Goal: Information Seeking & Learning: Learn about a topic

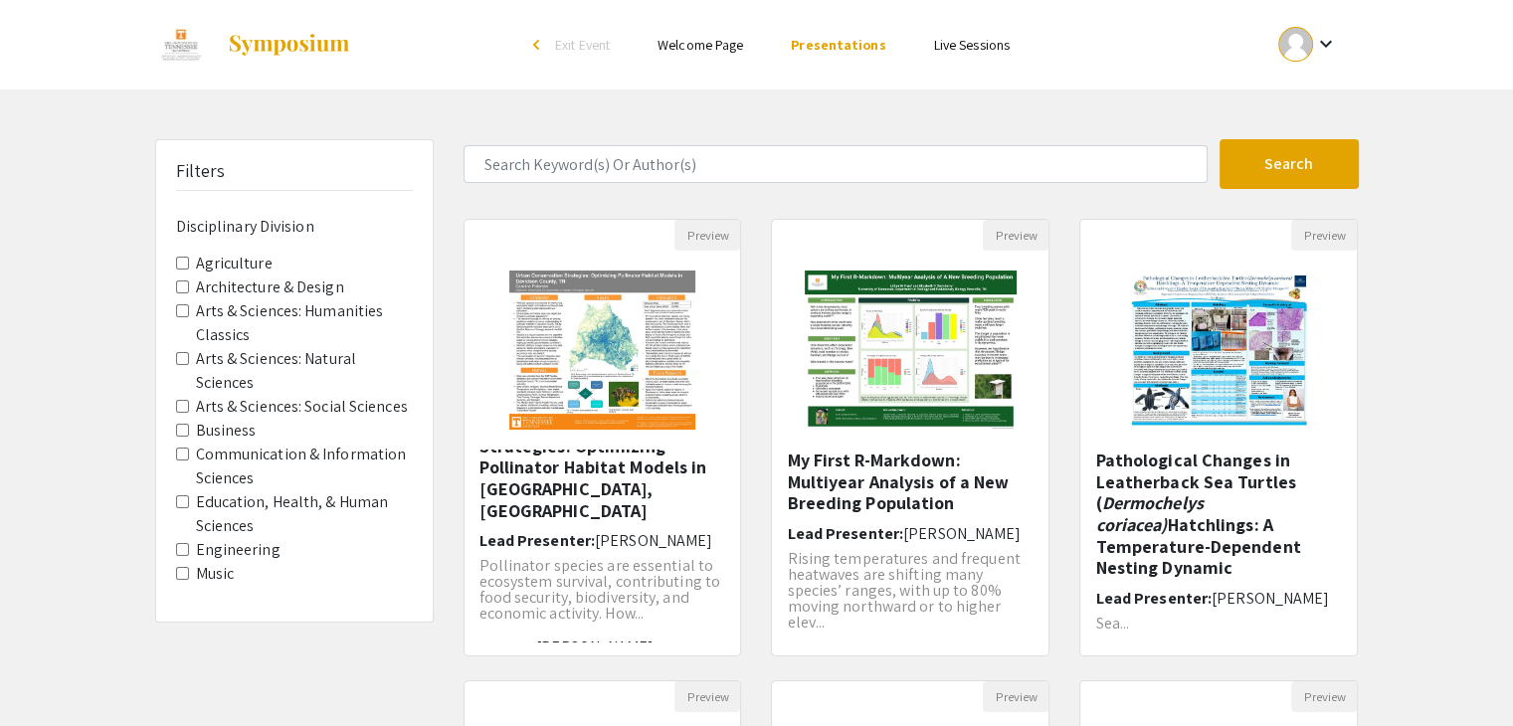
click at [290, 287] on label "Architecture & Design" at bounding box center [270, 288] width 148 height 24
click at [189, 287] on Design "Architecture & Design" at bounding box center [182, 287] width 13 height 13
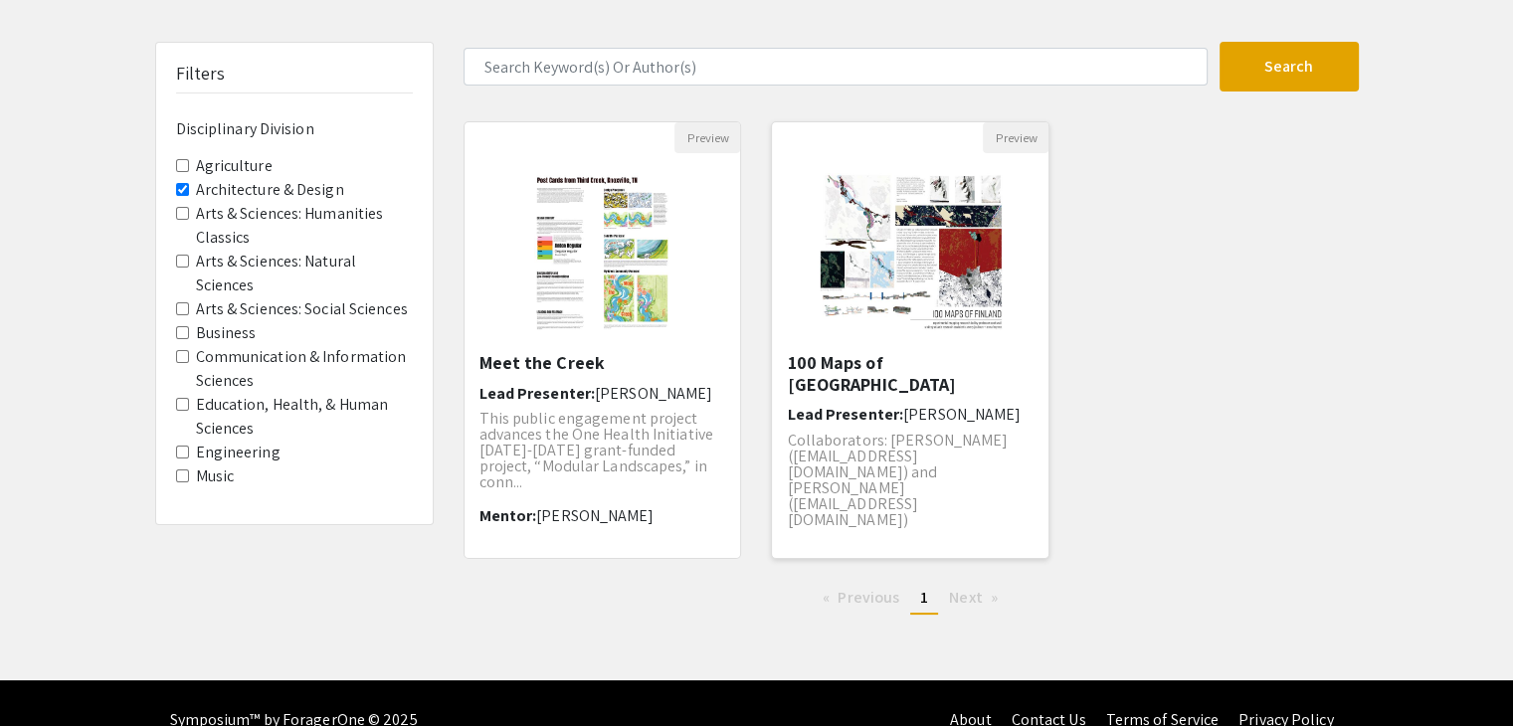
scroll to position [130, 0]
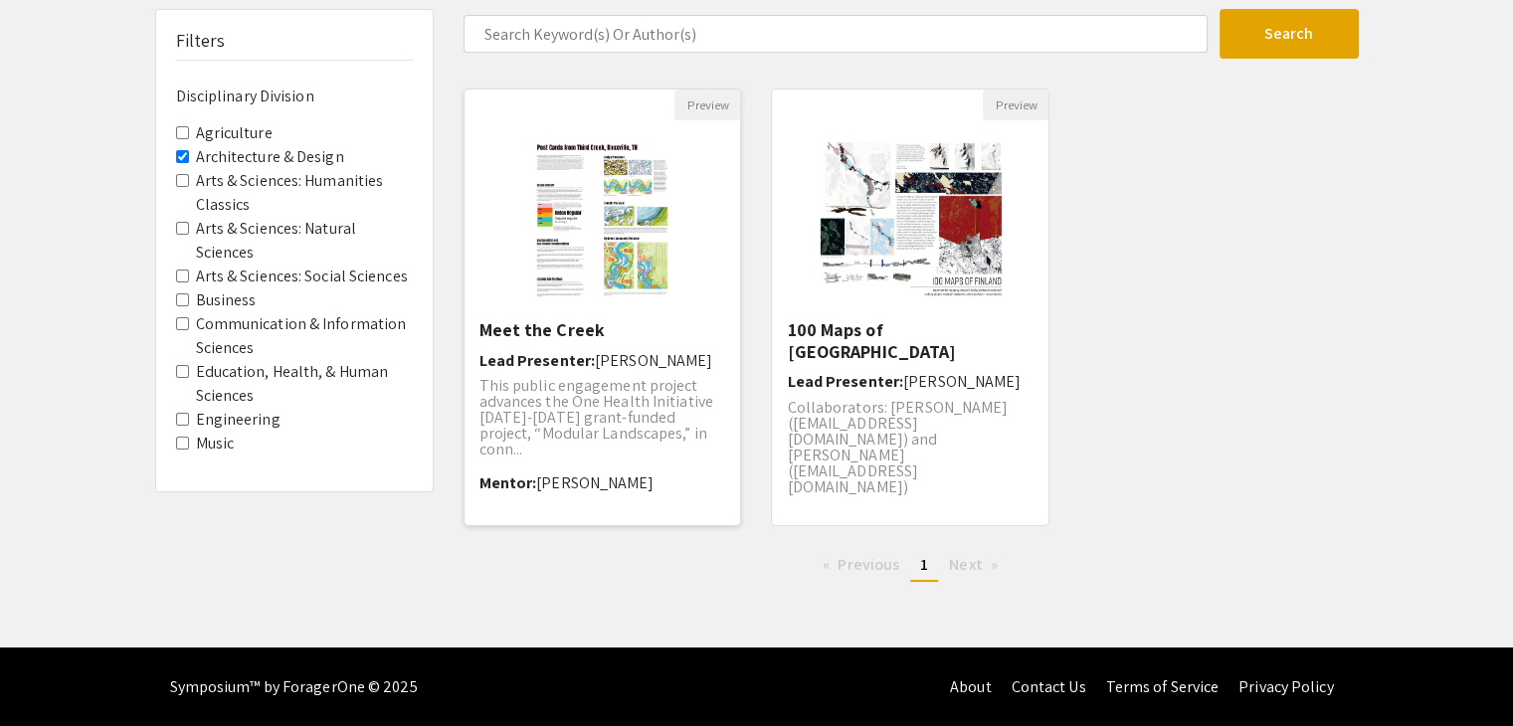
click at [624, 232] on img "Open Presentation <p>Meet the Creek</p>" at bounding box center [602, 219] width 176 height 199
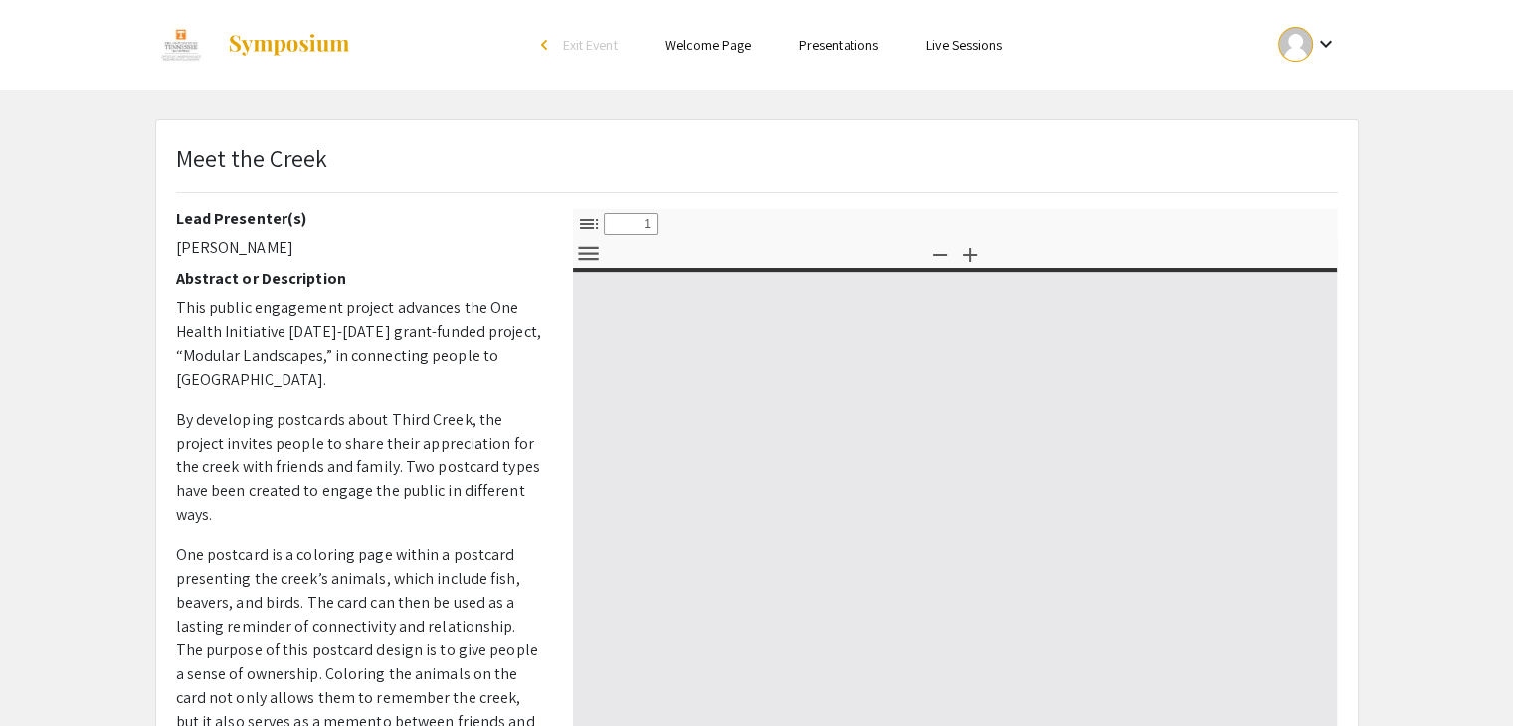
select select "custom"
type input "0"
select select "custom"
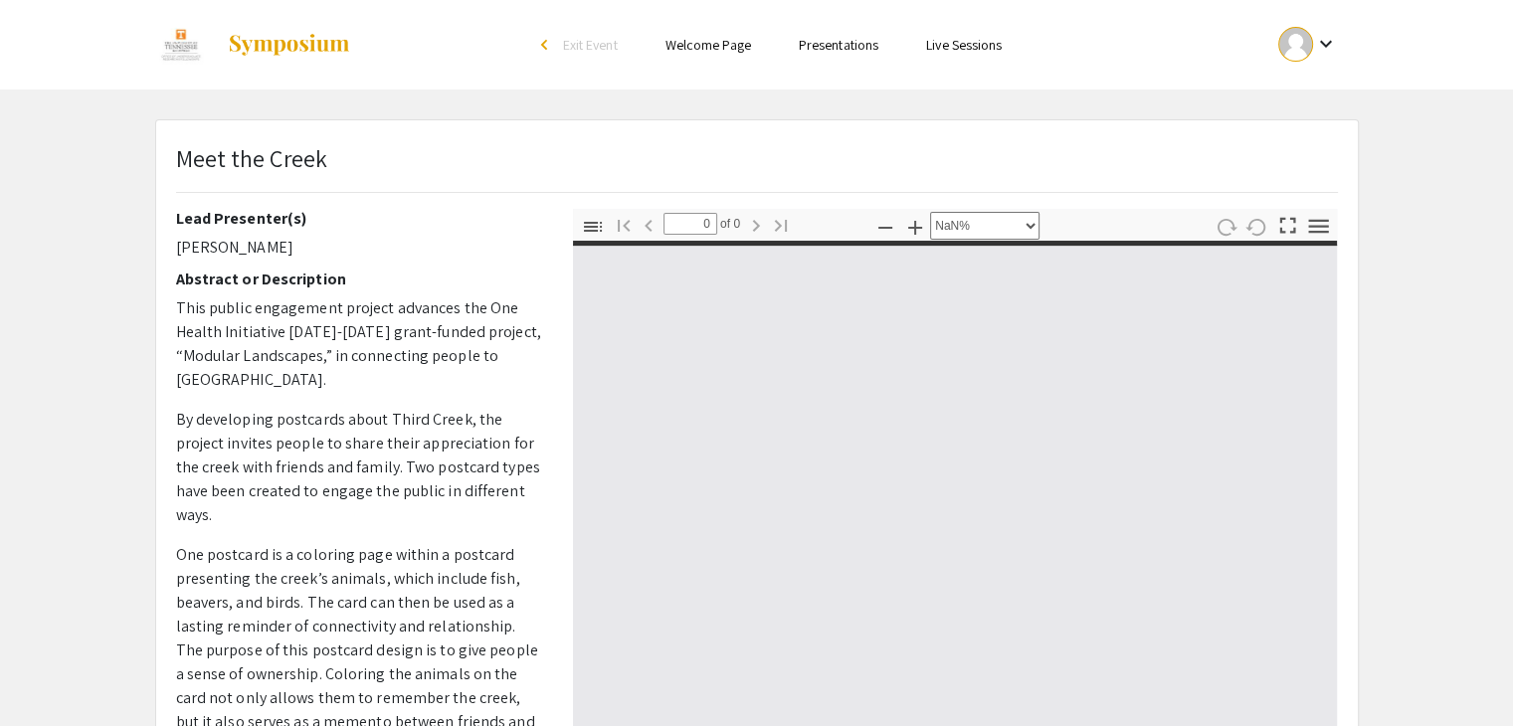
type input "1"
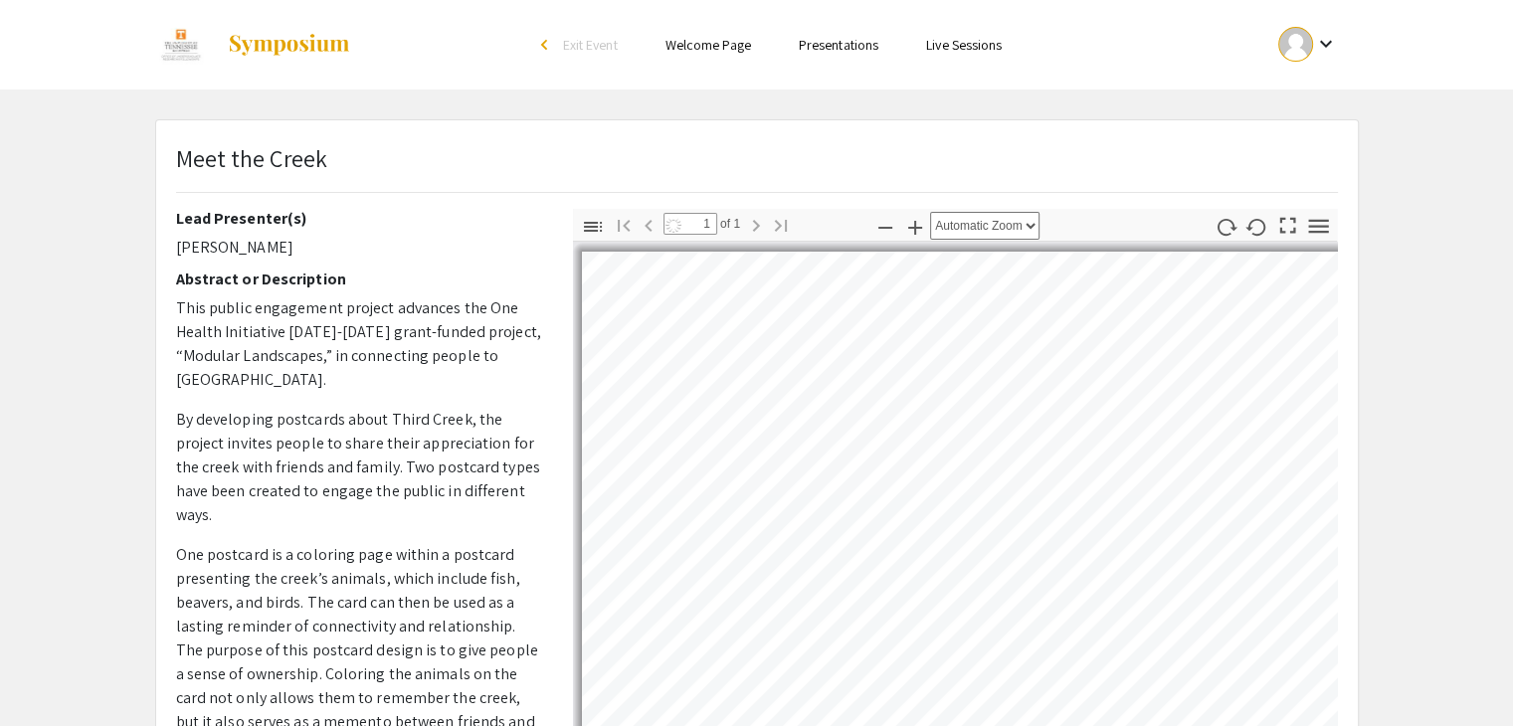
select select "auto"
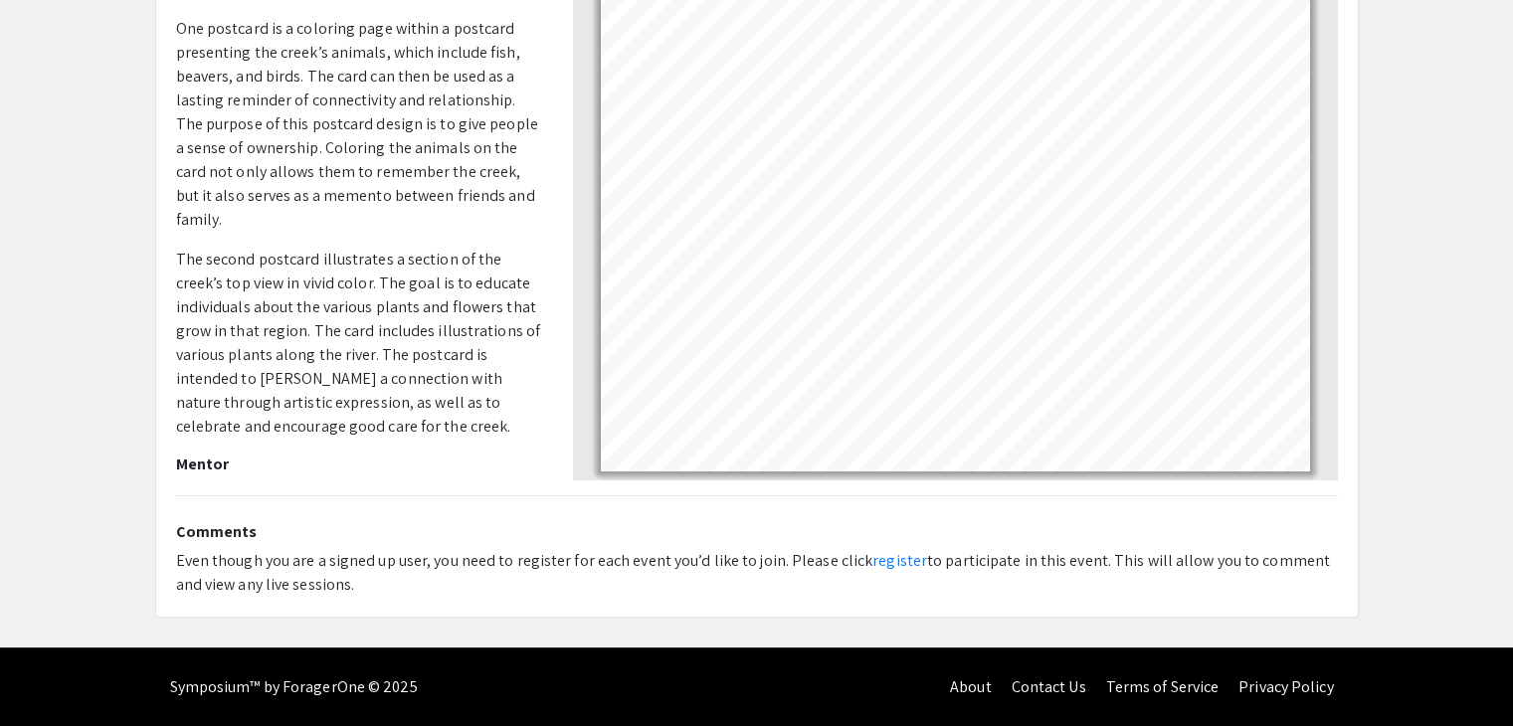
scroll to position [136, 0]
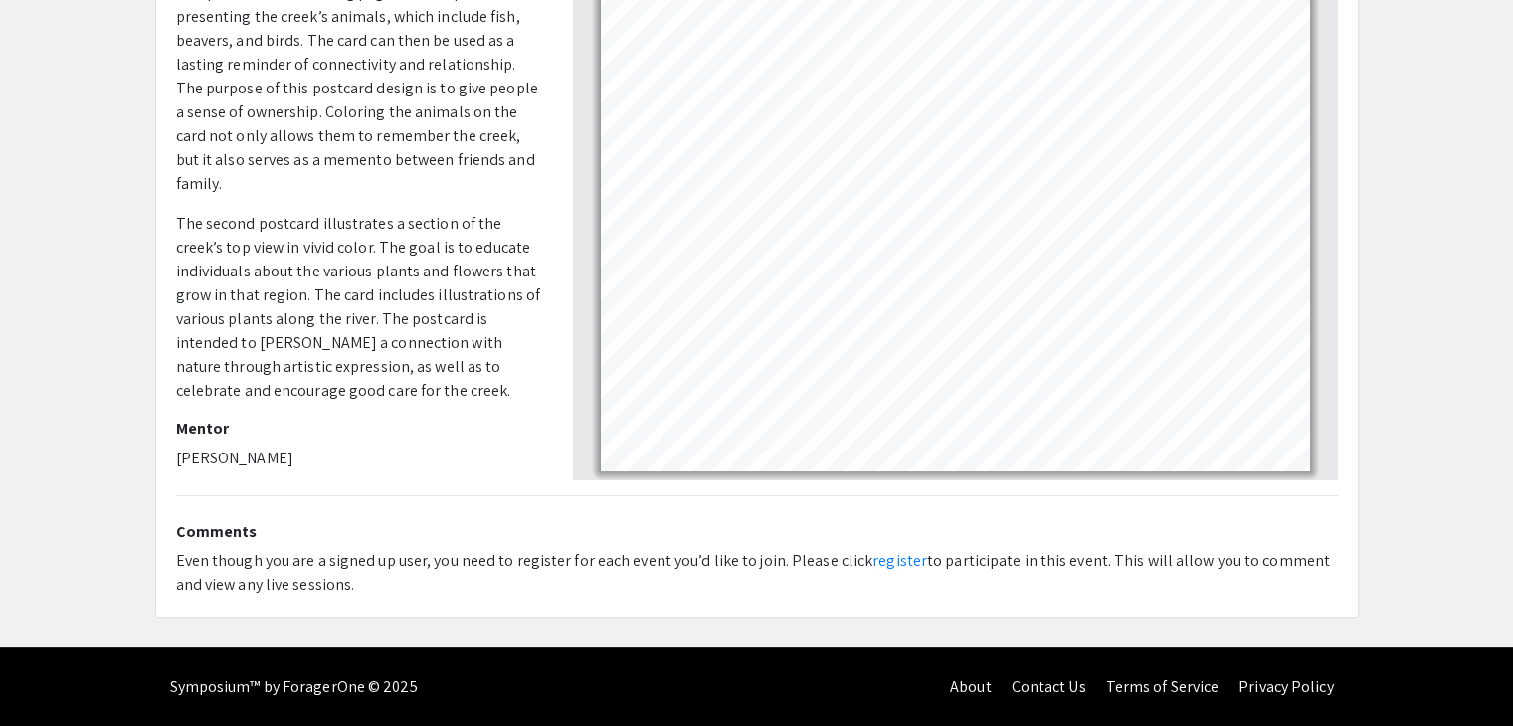
scroll to position [130, 0]
